Goal: Transaction & Acquisition: Subscribe to service/newsletter

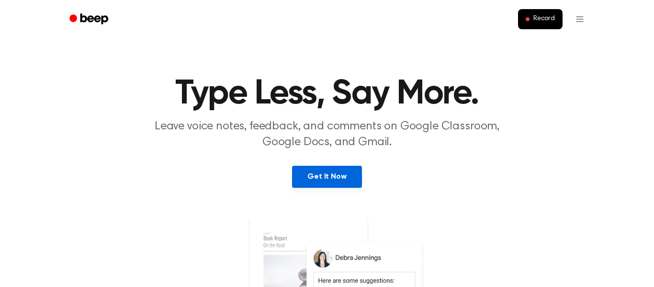
click at [325, 175] on link "Get It Now" at bounding box center [326, 177] width 69 height 22
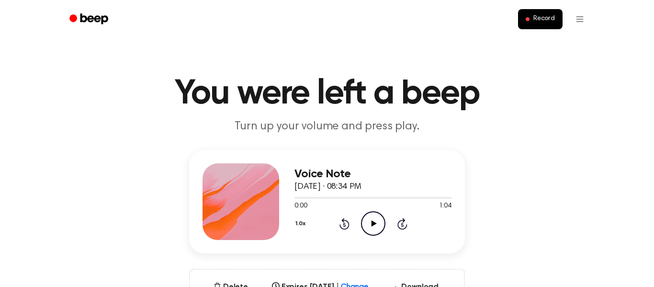
click at [371, 224] on icon at bounding box center [373, 223] width 5 height 6
